Goal: Transaction & Acquisition: Download file/media

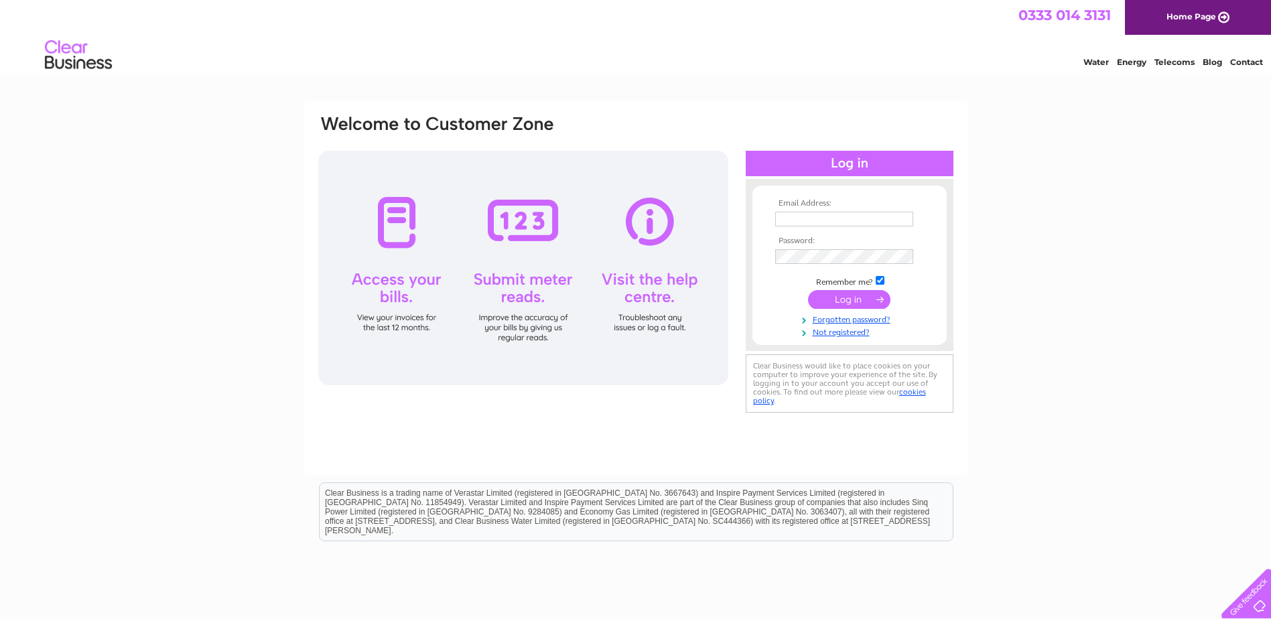
click at [841, 208] on td at bounding box center [849, 218] width 155 height 21
click at [829, 216] on input "text" at bounding box center [844, 220] width 139 height 16
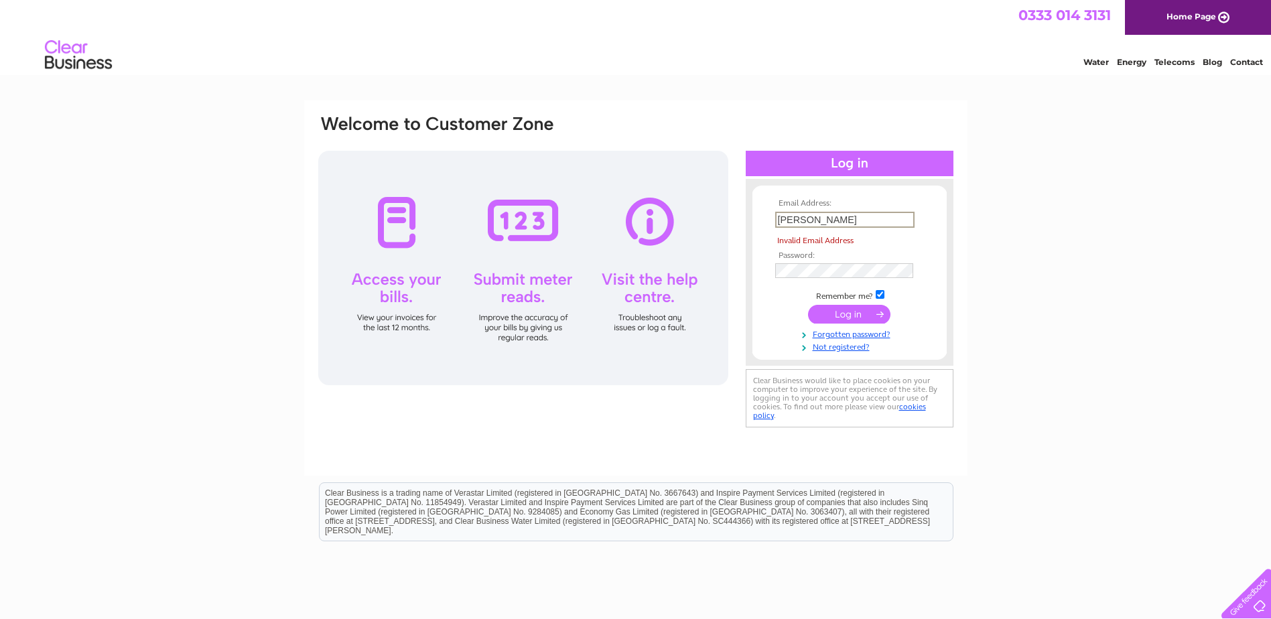
drag, startPoint x: 809, startPoint y: 221, endPoint x: 745, endPoint y: 224, distance: 64.4
click at [745, 224] on div "Email Address: [PERSON_NAME] Invalid Email Address Password:" at bounding box center [849, 272] width 208 height 160
paste input "[DOMAIN_NAME][EMAIL_ADDRESS][DOMAIN_NAME]"
type input "[DOMAIN_NAME][EMAIL_ADDRESS][DOMAIN_NAME]"
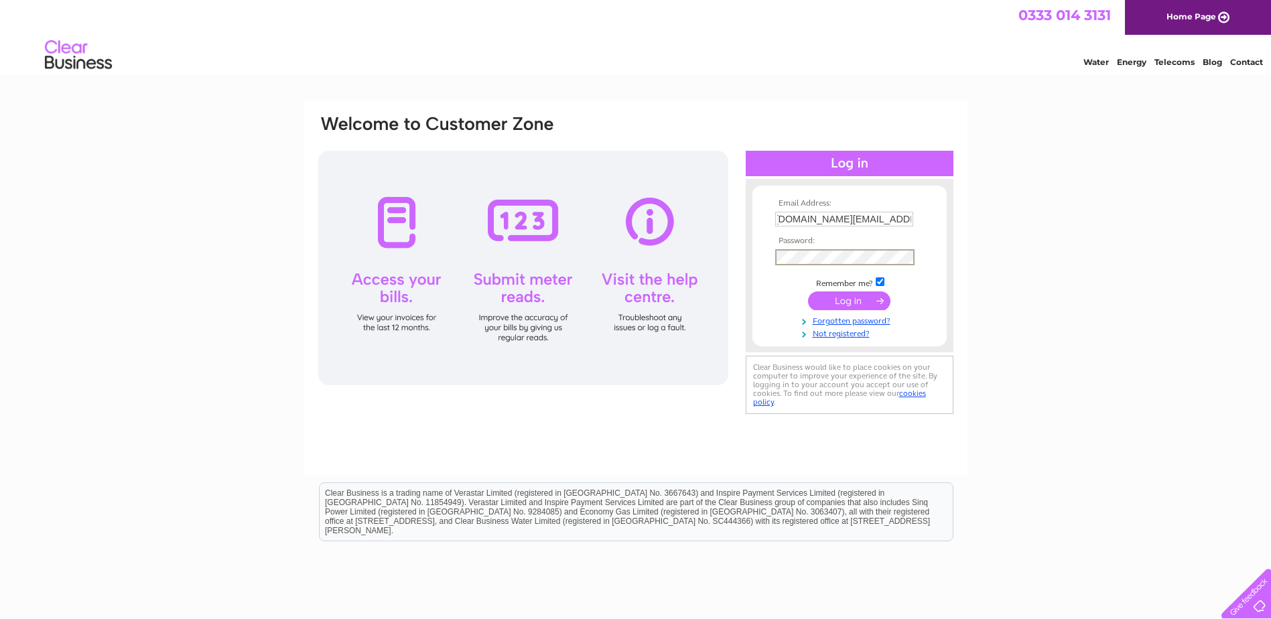
scroll to position [0, 0]
click at [849, 301] on input "submit" at bounding box center [849, 300] width 82 height 19
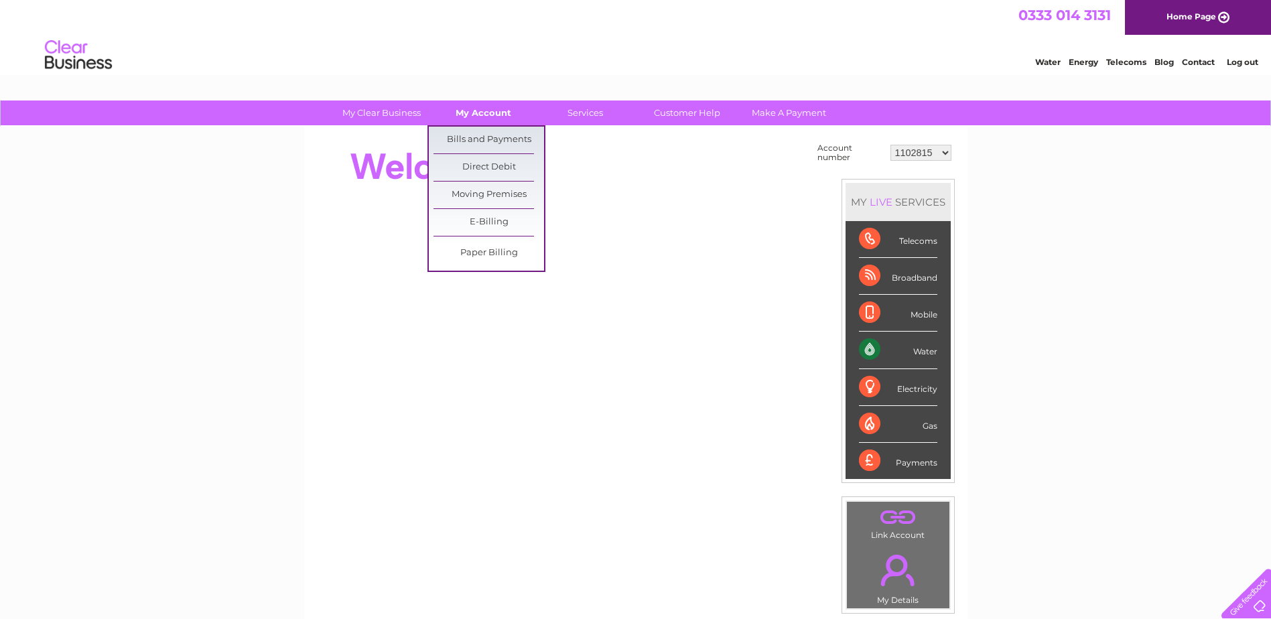
click at [496, 109] on link "My Account" at bounding box center [483, 112] width 111 height 25
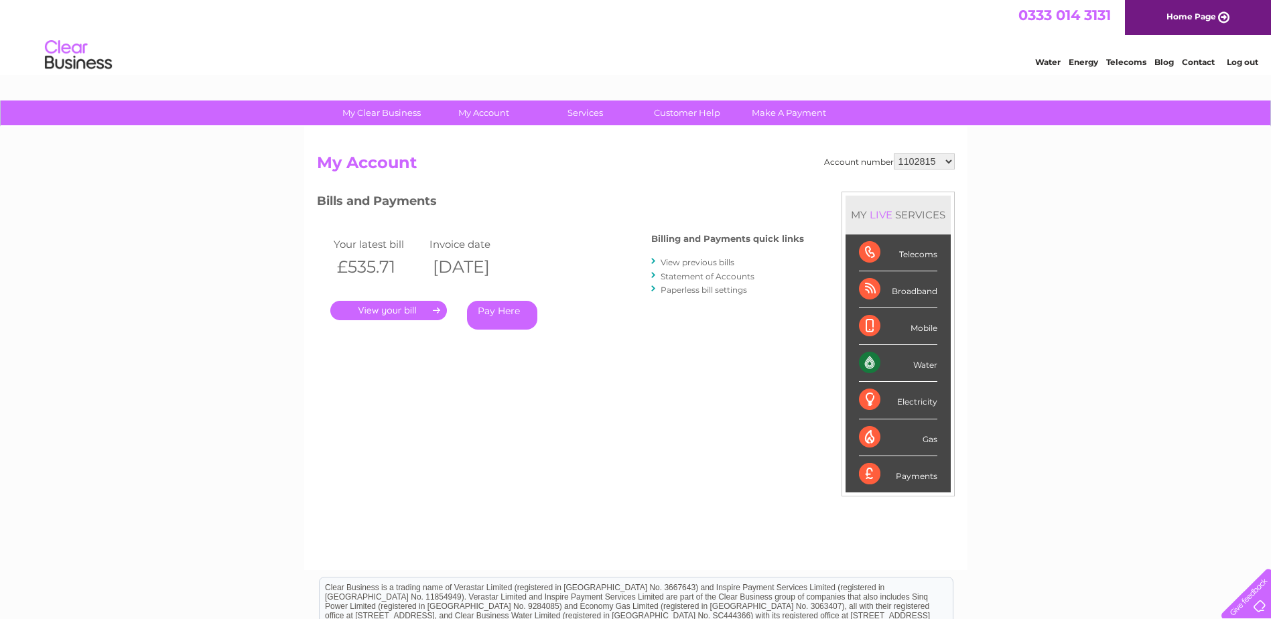
click at [399, 306] on link "." at bounding box center [388, 310] width 117 height 19
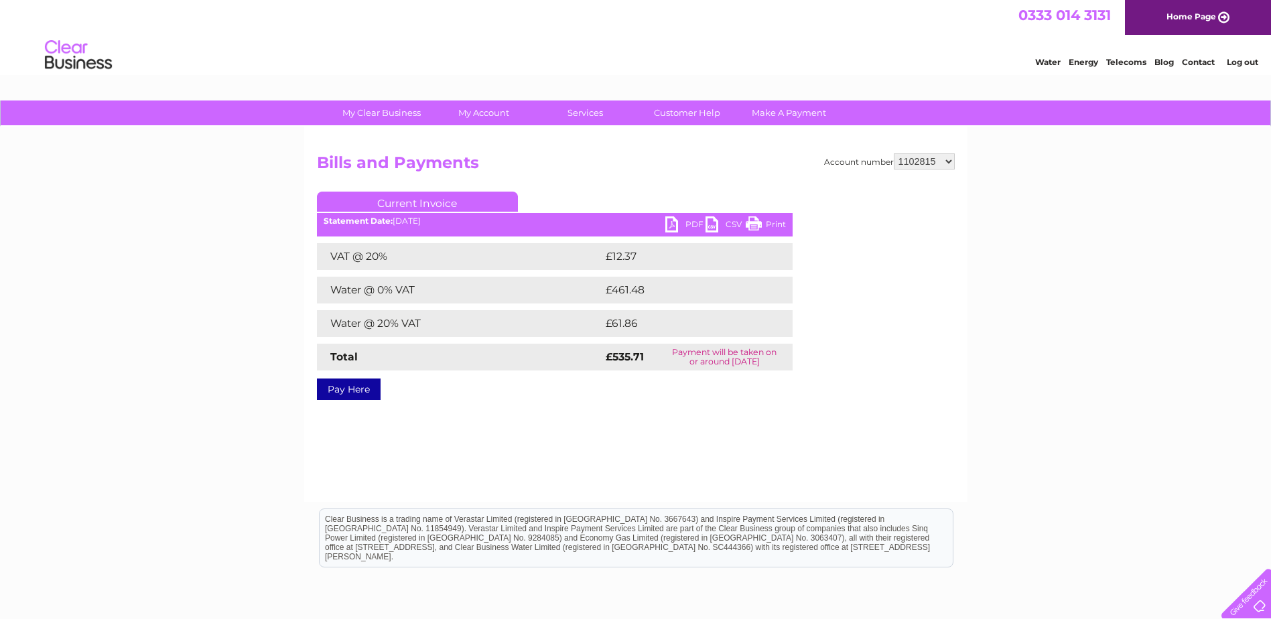
click at [684, 218] on link "PDF" at bounding box center [685, 225] width 40 height 19
click at [950, 157] on select "1102815 30302062" at bounding box center [923, 161] width 61 height 16
select select "30302062"
click at [893, 153] on select "1102815 30302062" at bounding box center [923, 161] width 61 height 16
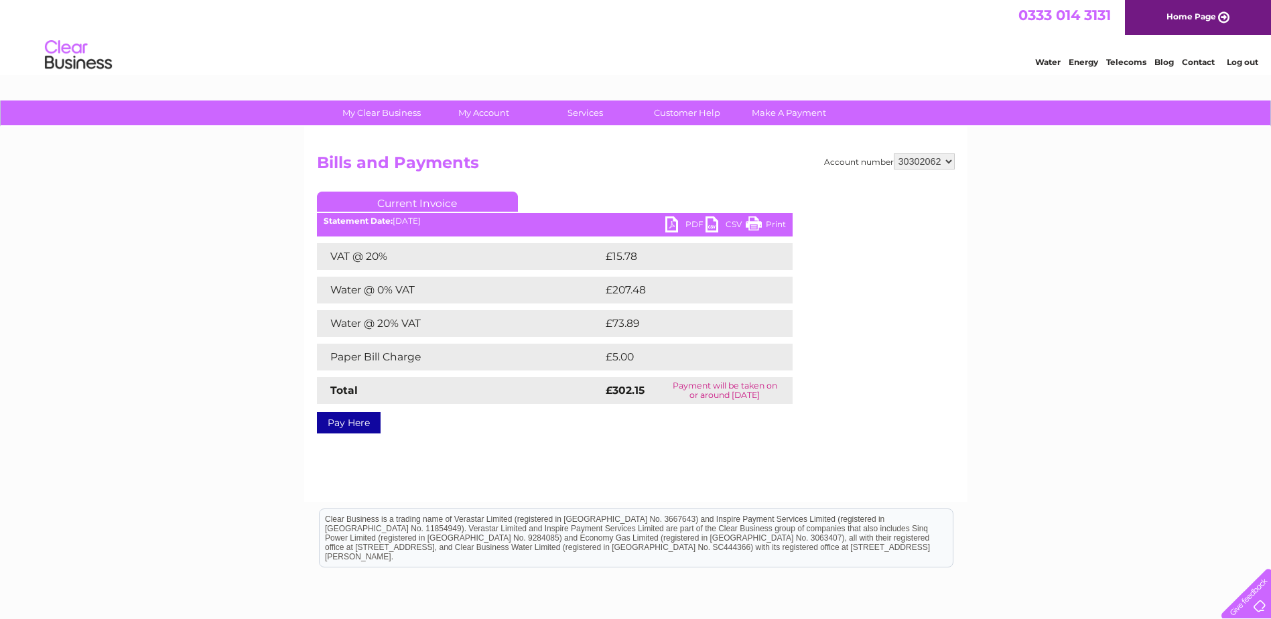
click at [680, 220] on link "PDF" at bounding box center [685, 225] width 40 height 19
